Goal: Task Accomplishment & Management: Use online tool/utility

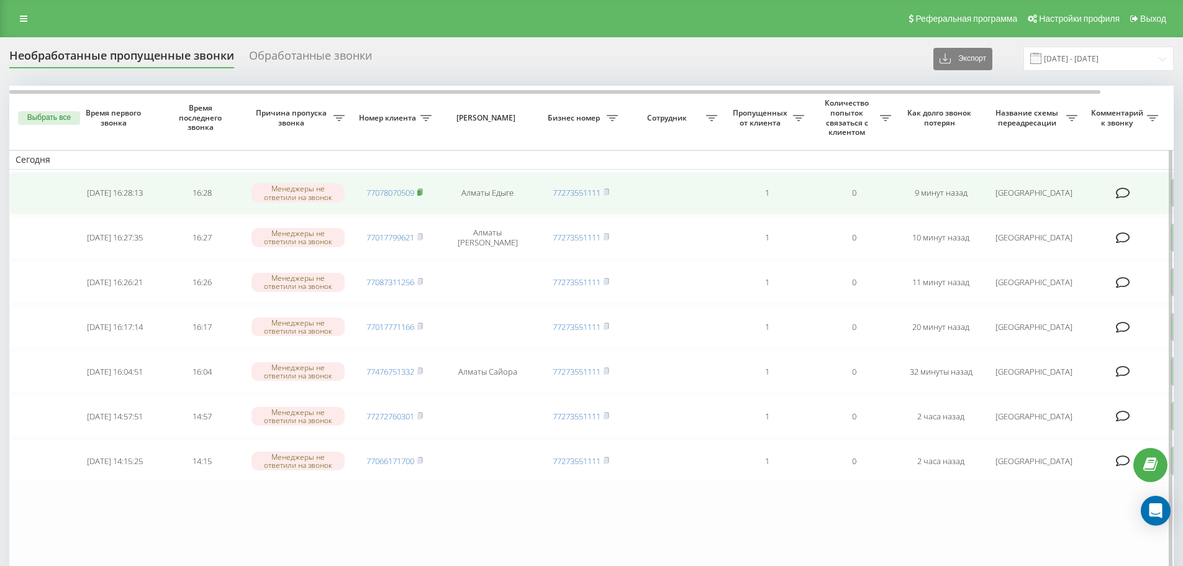
click at [420, 196] on rect at bounding box center [419, 193] width 4 height 6
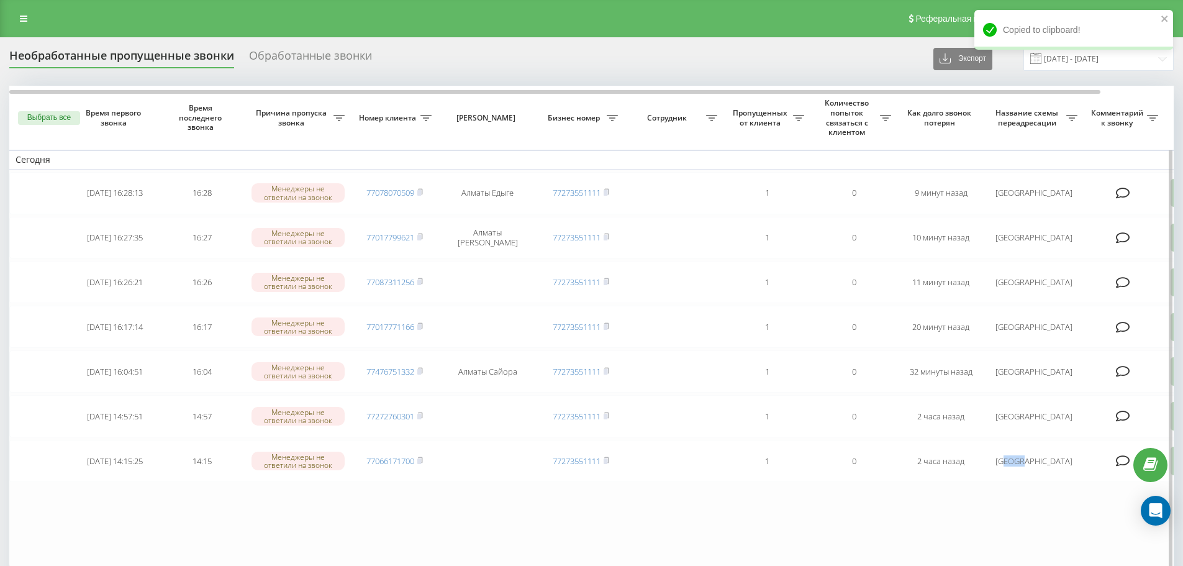
drag, startPoint x: 1077, startPoint y: 521, endPoint x: 1026, endPoint y: 520, distance: 50.3
click at [1026, 520] on table "[DATE] [DATE] 16:28:13 16:28 Менеджеры не ответили на звонок 77078070509 [GEOGR…" at bounding box center [630, 329] width 1242 height 486
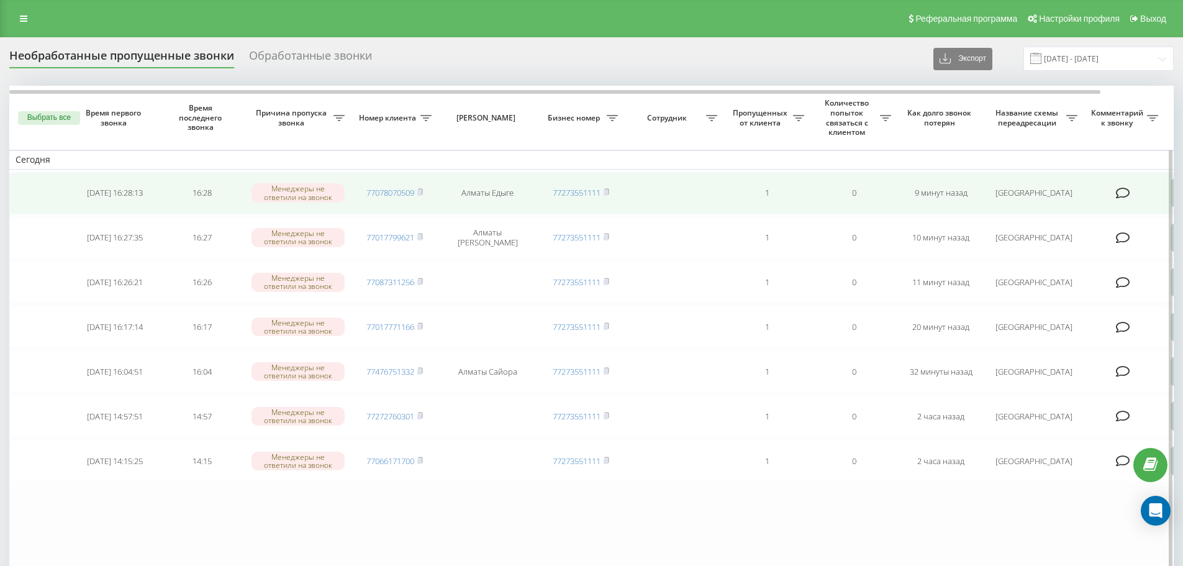
click at [1158, 202] on td at bounding box center [1123, 193] width 81 height 42
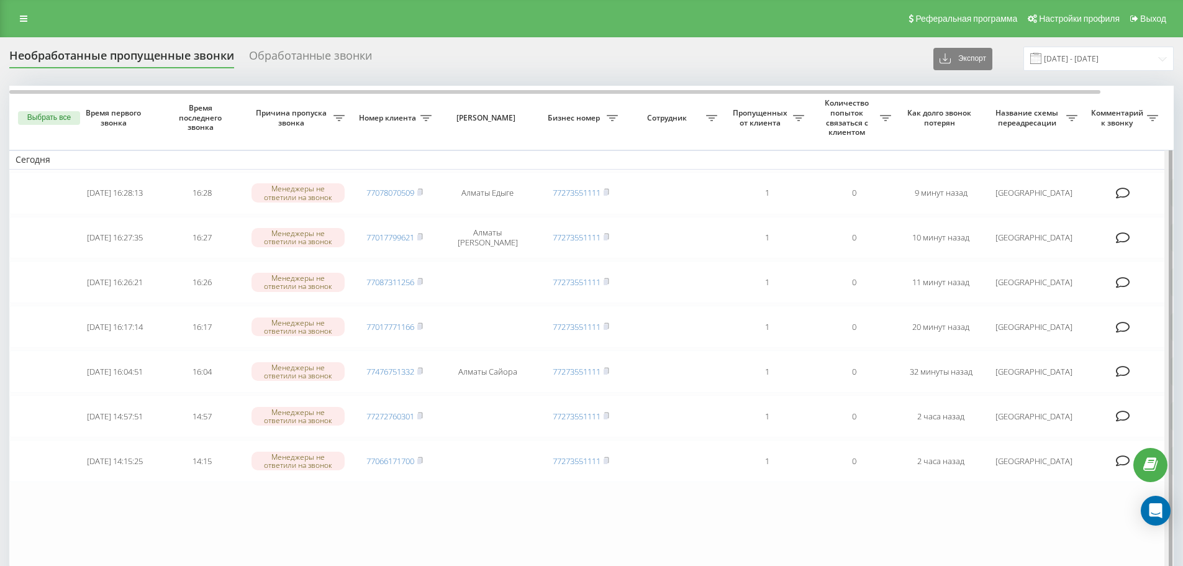
click at [1173, 201] on div at bounding box center [1168, 328] width 9 height 485
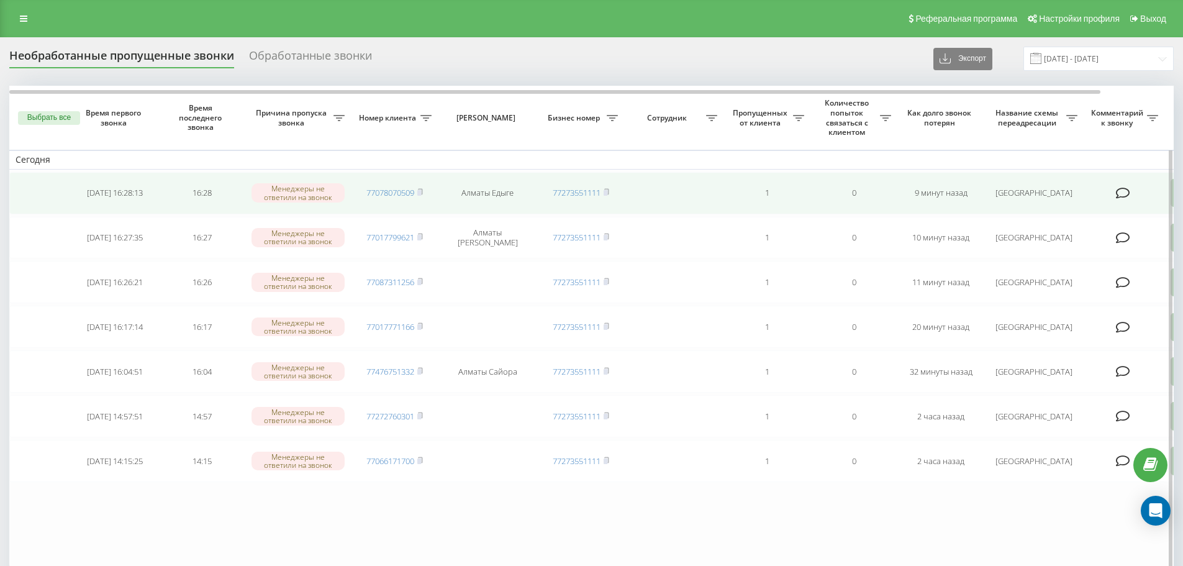
click at [1144, 201] on td at bounding box center [1123, 193] width 81 height 42
drag, startPoint x: 1153, startPoint y: 192, endPoint x: 1014, endPoint y: 209, distance: 140.1
click at [1014, 211] on tr "[DATE] 16:28:13 16:28 Менеджеры не ответили на звонок 77078070509 Алматы Едыге …" at bounding box center [630, 193] width 1242 height 42
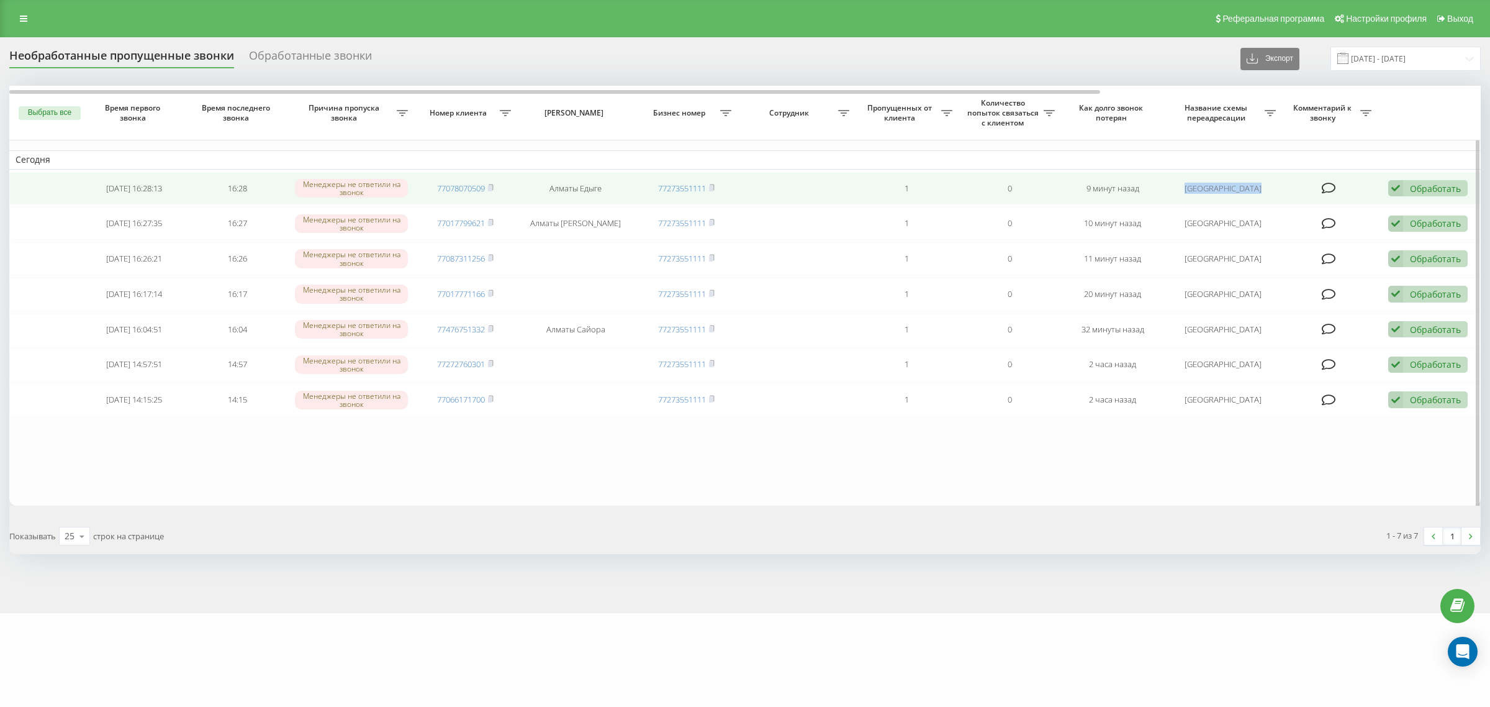
click at [1182, 192] on div "Обработать" at bounding box center [1435, 189] width 51 height 12
click at [1182, 279] on span "Другой вариант" at bounding box center [1273, 275] width 69 height 12
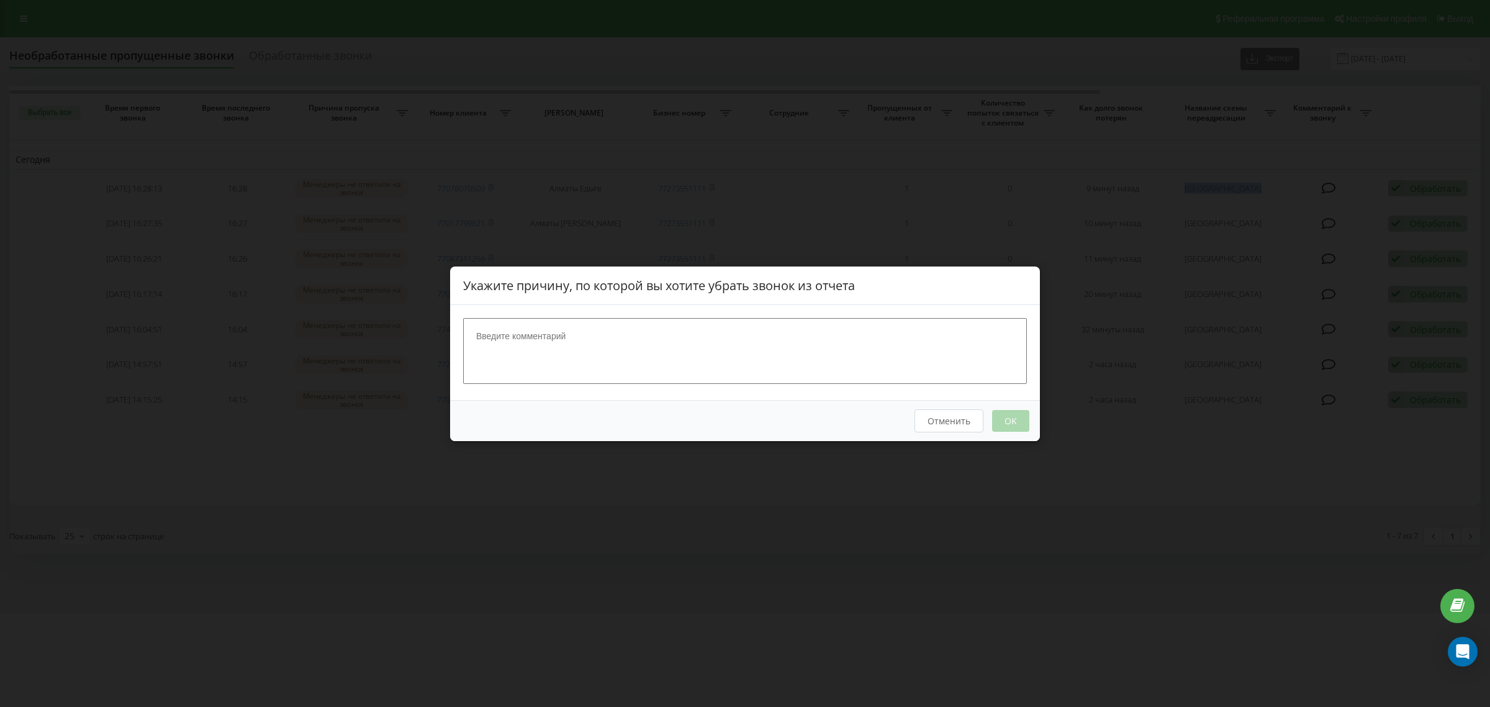
click at [969, 423] on button "Отменить" at bounding box center [949, 420] width 69 height 23
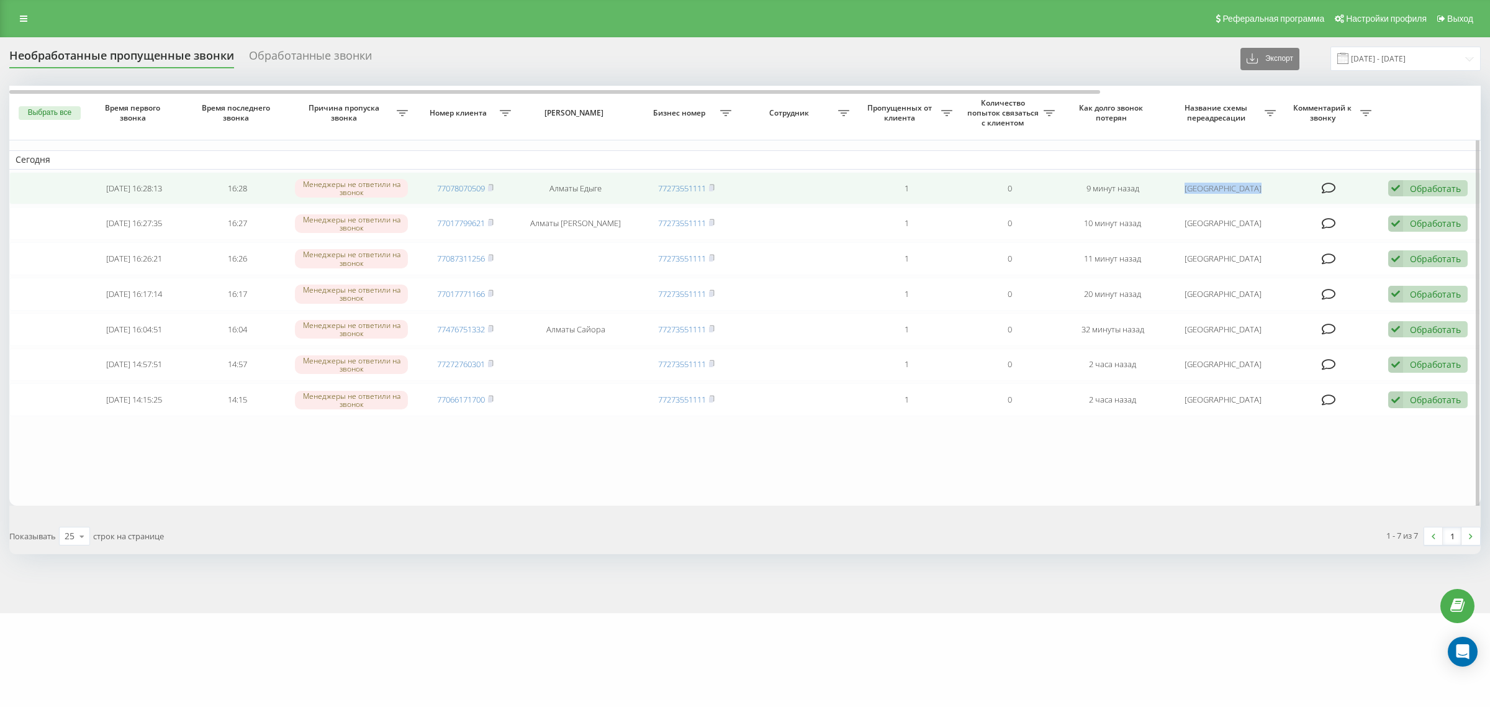
click at [1182, 186] on div "Обработать" at bounding box center [1435, 189] width 51 height 12
click at [1182, 235] on span "Связался с клиентом с помощью другого канала" at bounding box center [1343, 230] width 208 height 12
click at [1182, 187] on div "Обработать Не удалось связаться Связался с клиентом с помощью другого канала Кл…" at bounding box center [1427, 188] width 79 height 17
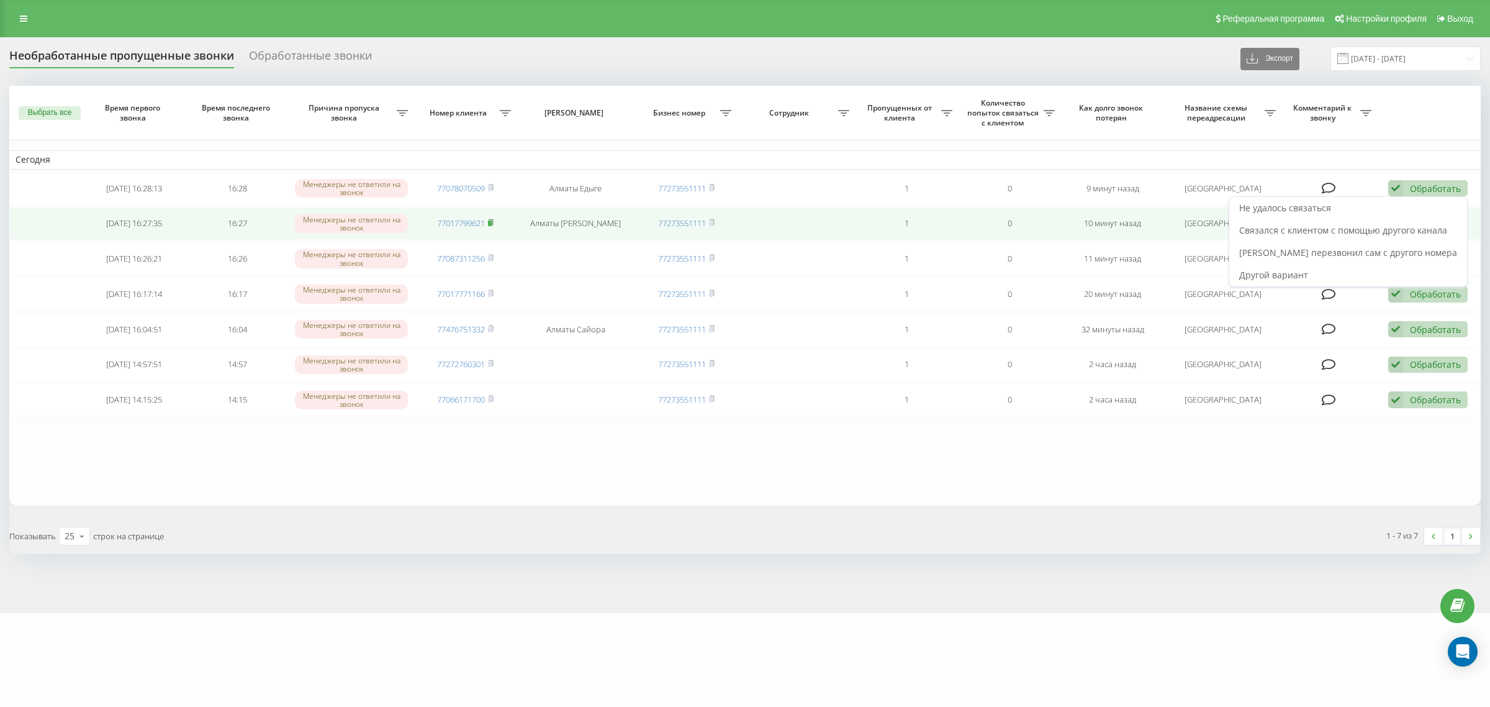
click at [494, 224] on icon at bounding box center [491, 222] width 6 height 7
click at [1182, 222] on div "Обработать" at bounding box center [1435, 223] width 51 height 12
click at [1182, 238] on span "Не удалось связаться" at bounding box center [1285, 243] width 92 height 12
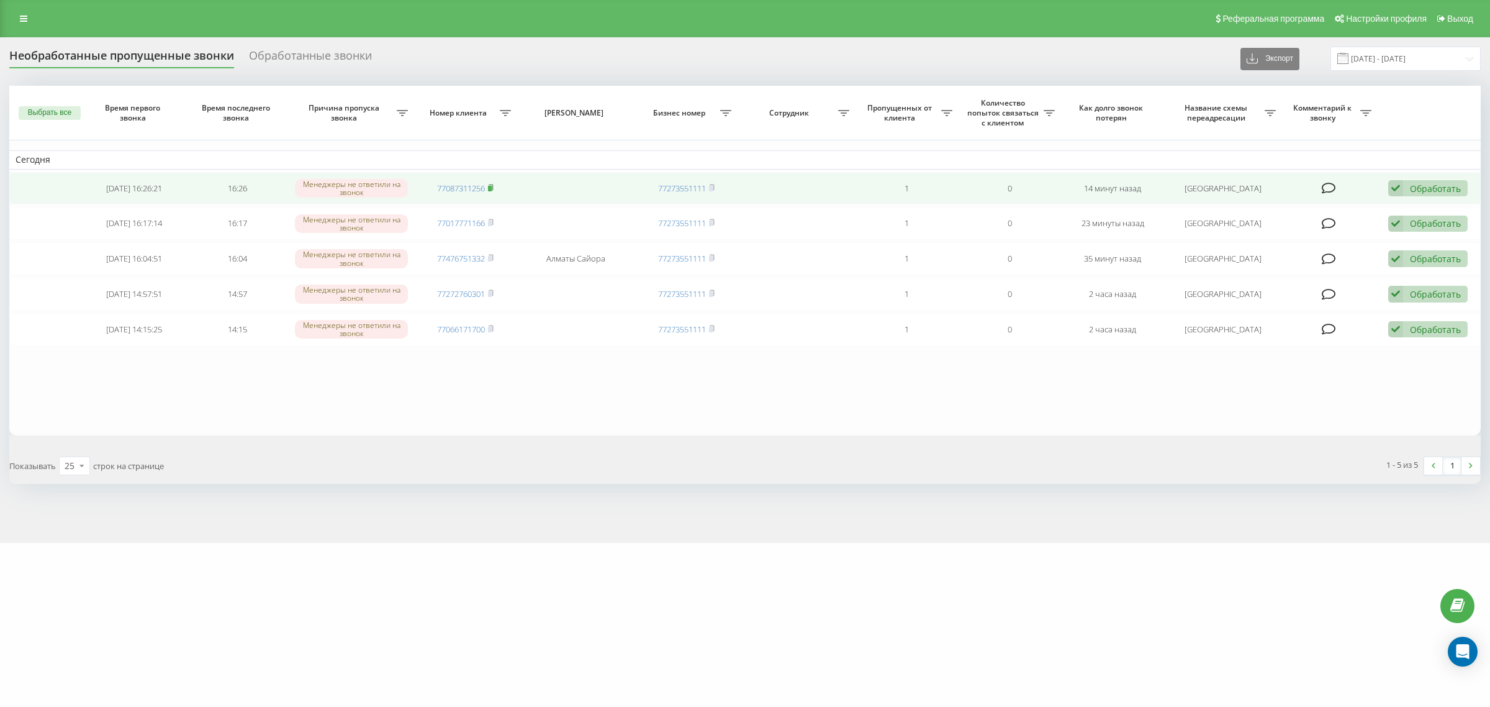
click at [490, 184] on icon at bounding box center [491, 187] width 4 height 6
click at [1182, 189] on div "Обработать" at bounding box center [1435, 189] width 51 height 12
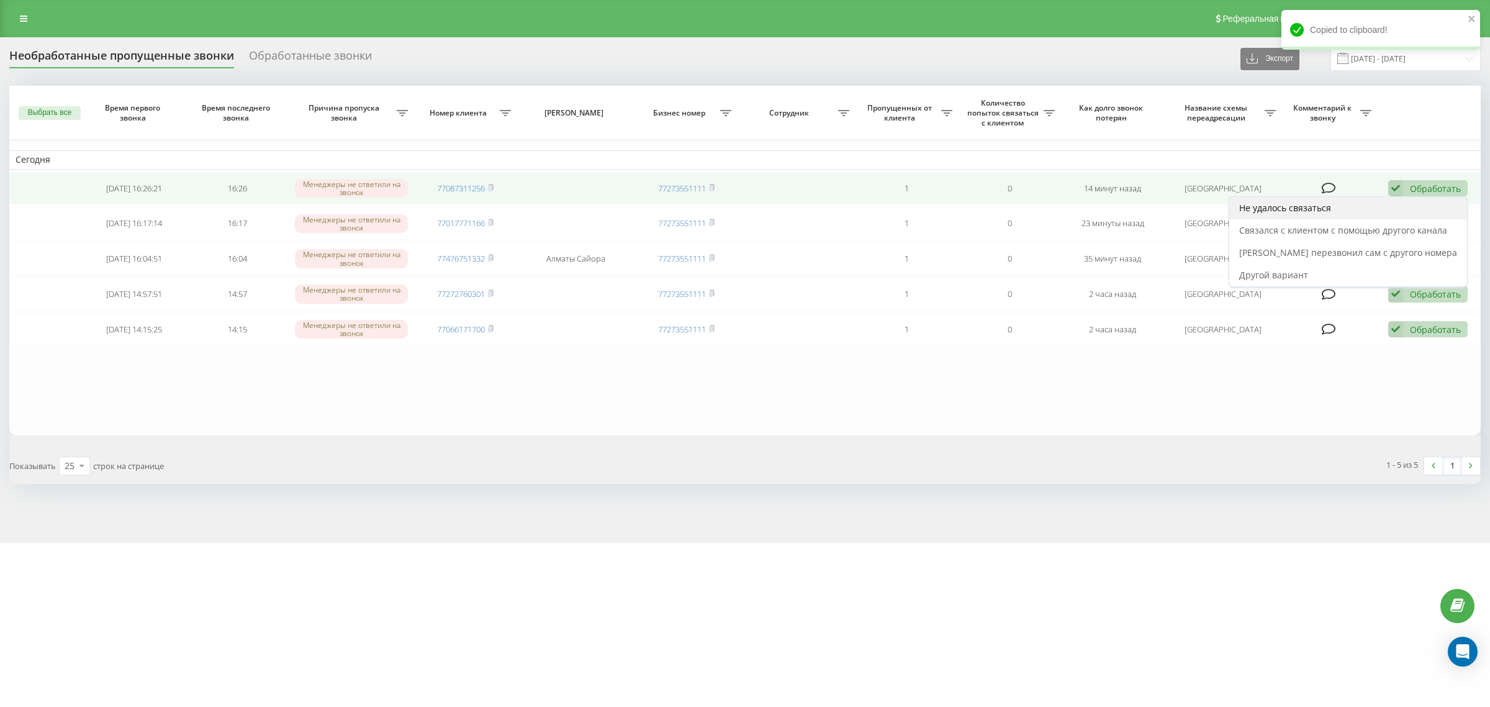
click at [1182, 215] on div "Не удалось связаться" at bounding box center [1348, 208] width 238 height 22
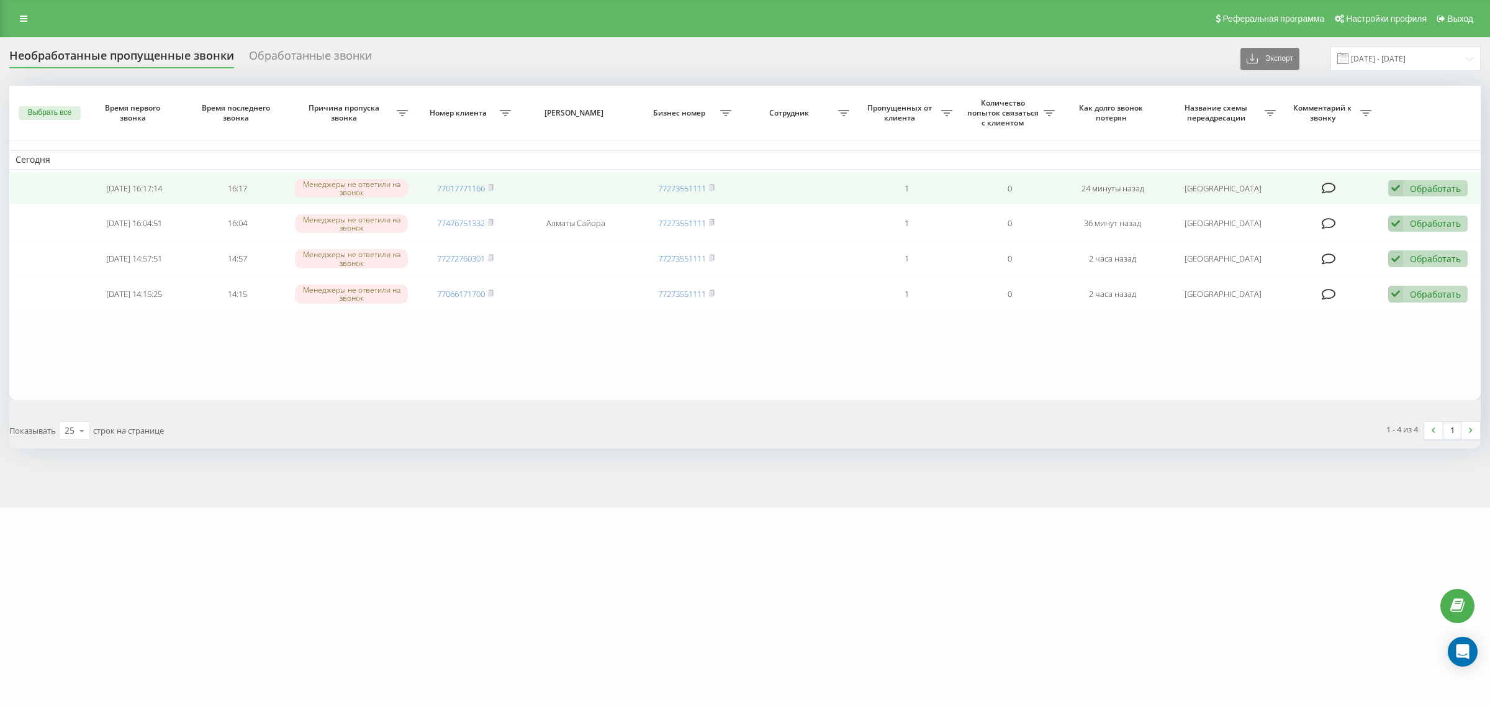
click at [492, 196] on td "77017771166" at bounding box center [465, 188] width 103 height 33
click at [491, 191] on span at bounding box center [491, 188] width 6 height 11
click at [1182, 196] on div "Обработать Не удалось связаться Связался с клиентом с помощью другого канала Кл…" at bounding box center [1427, 188] width 79 height 17
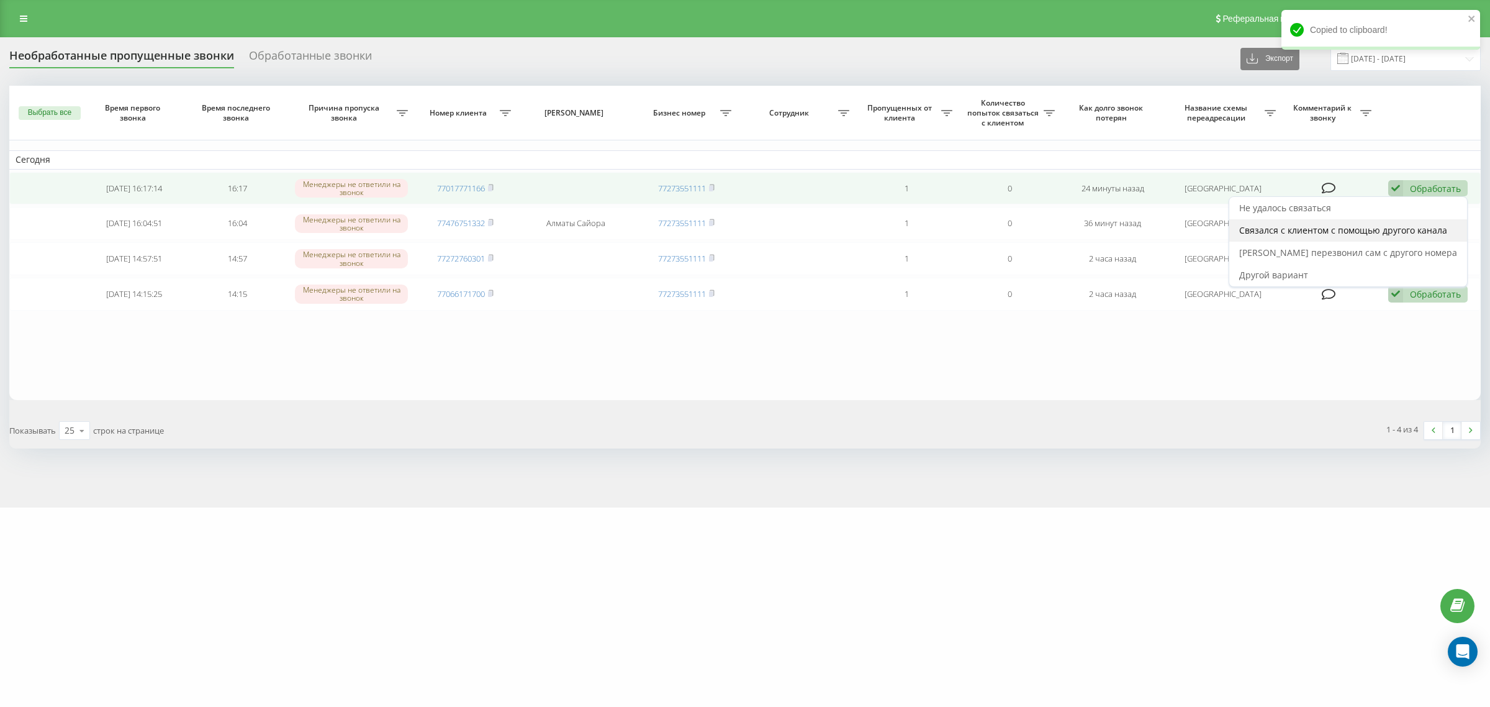
click at [1182, 239] on div "Связался с клиентом с помощью другого канала" at bounding box center [1348, 230] width 238 height 22
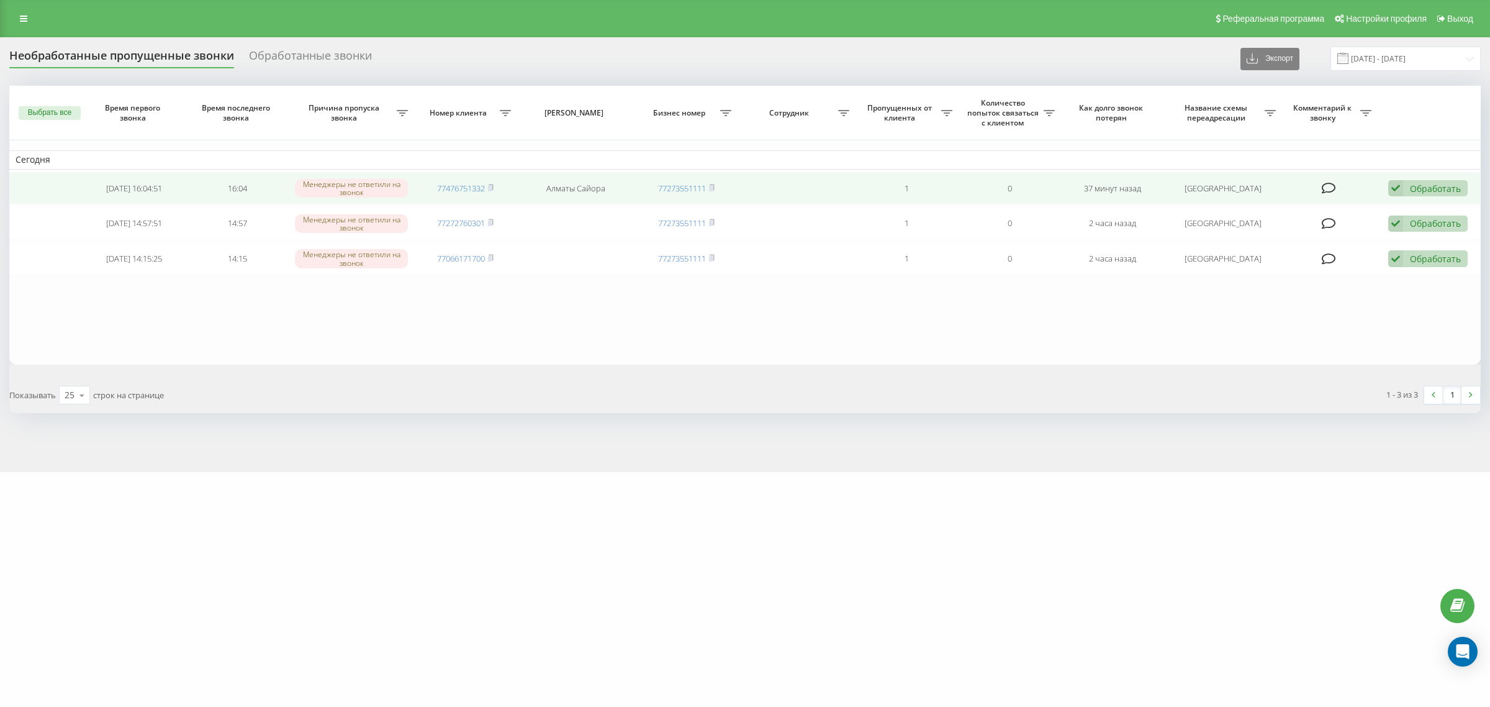
click at [489, 191] on span "77476751332" at bounding box center [465, 188] width 56 height 11
click at [491, 189] on rect at bounding box center [490, 189] width 4 height 6
click at [1182, 183] on div "Обработать" at bounding box center [1435, 189] width 51 height 12
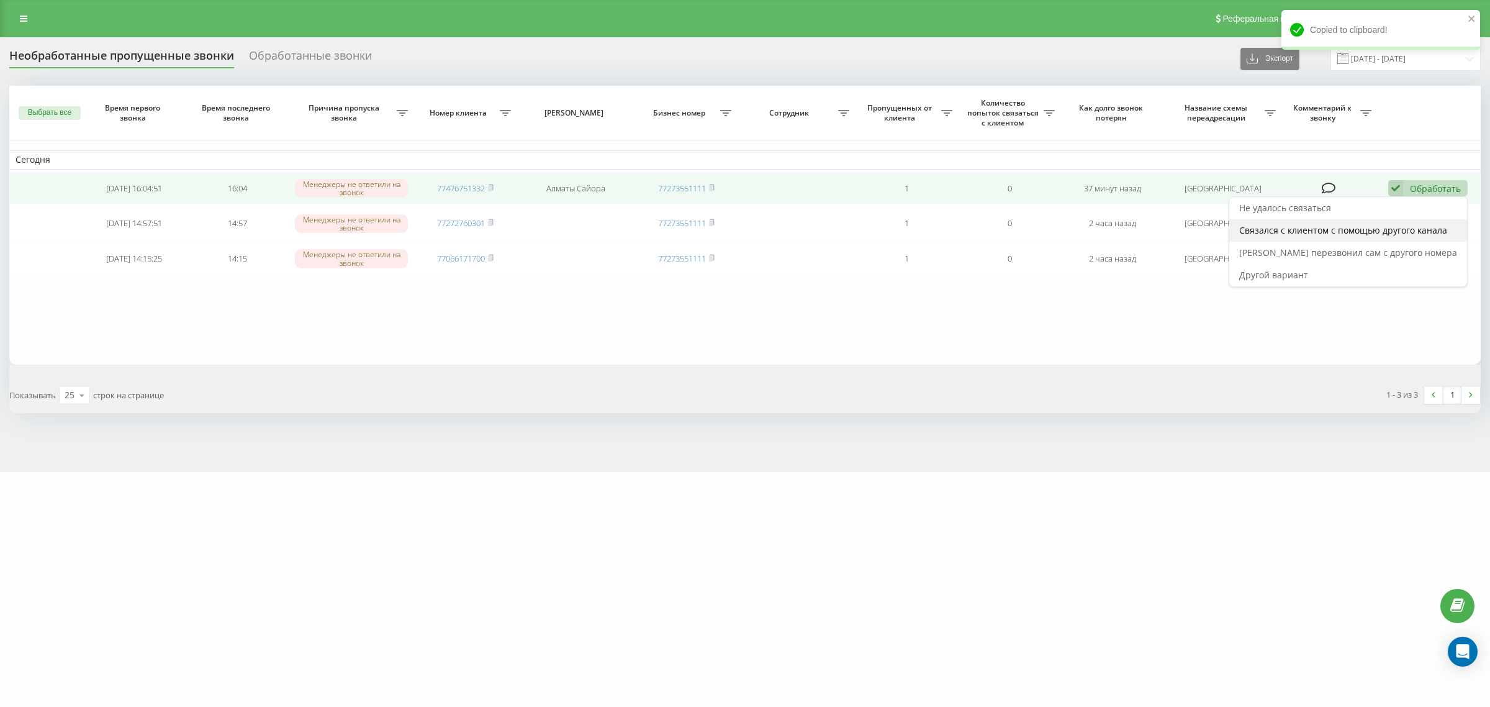
click at [1182, 225] on span "Связался с клиентом с помощью другого канала" at bounding box center [1343, 230] width 208 height 12
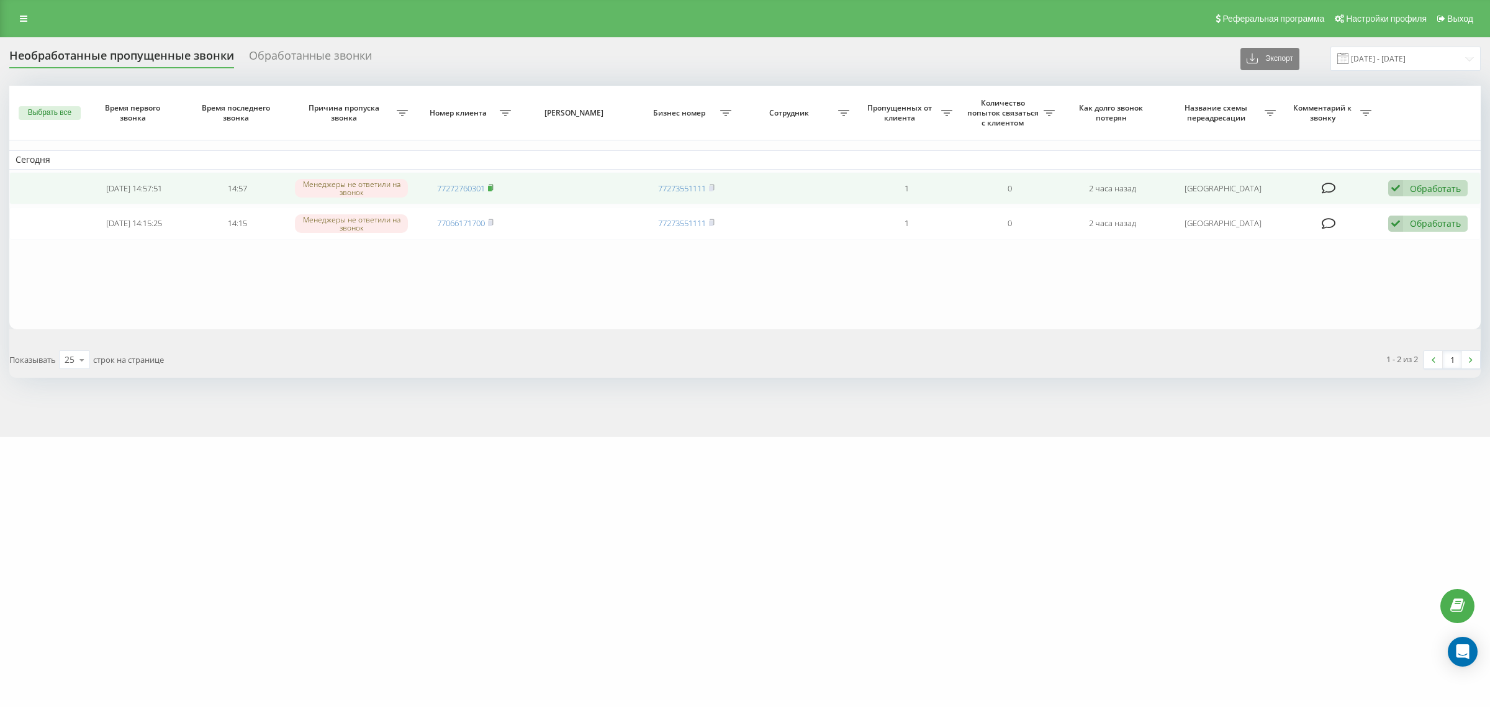
click at [491, 184] on icon at bounding box center [491, 187] width 6 height 7
click at [1182, 191] on div "Обработать" at bounding box center [1435, 189] width 51 height 12
click at [1182, 227] on span "Связался с клиентом с помощью другого канала" at bounding box center [1343, 230] width 208 height 12
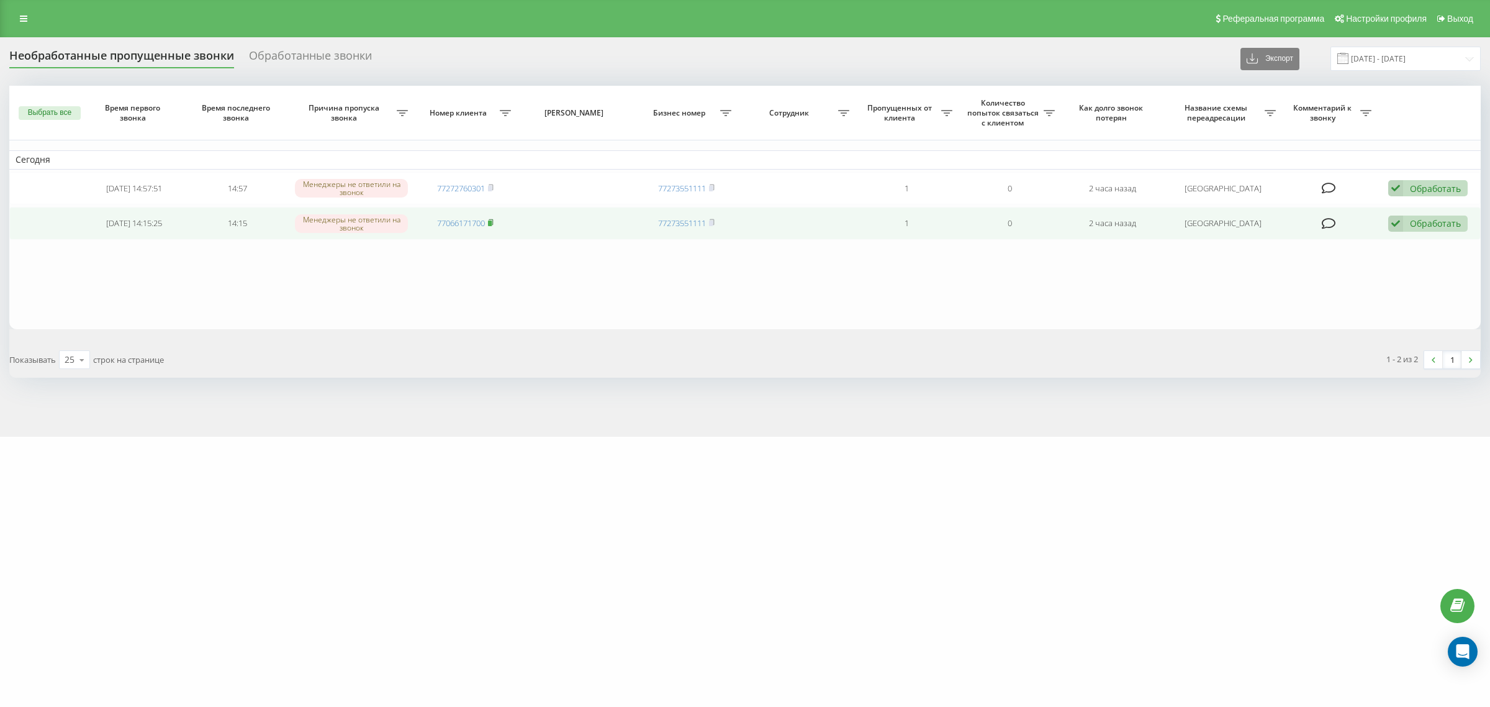
click at [494, 227] on span at bounding box center [491, 222] width 6 height 11
click at [492, 222] on rect at bounding box center [490, 223] width 4 height 6
click at [1438, 228] on div "Обработать" at bounding box center [1435, 223] width 51 height 12
click at [1426, 258] on div "Связался с клиентом с помощью другого канала" at bounding box center [1348, 266] width 238 height 22
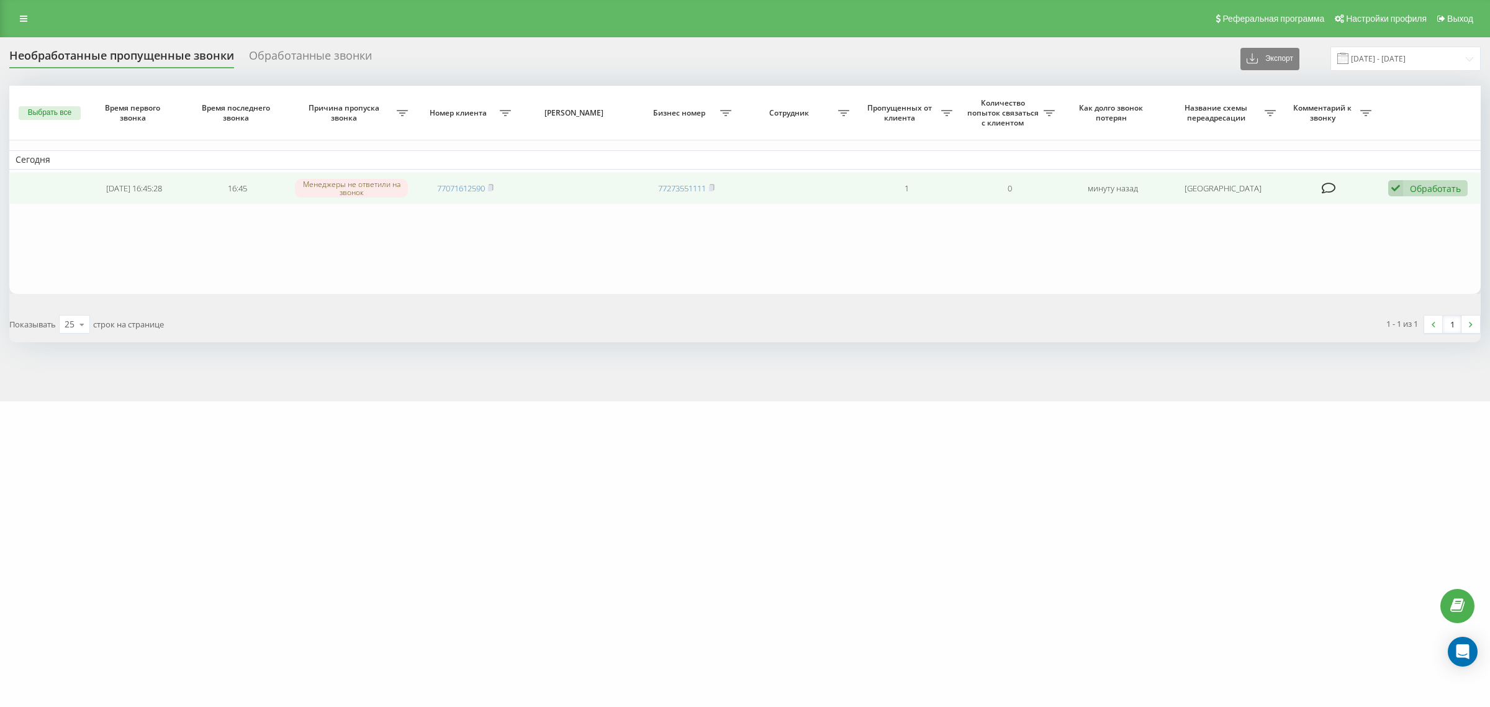
click at [1413, 184] on div "Обработать" at bounding box center [1435, 189] width 51 height 12
click at [1430, 228] on span "Связался с клиентом с помощью другого канала" at bounding box center [1343, 230] width 208 height 12
